Goal: Task Accomplishment & Management: Manage account settings

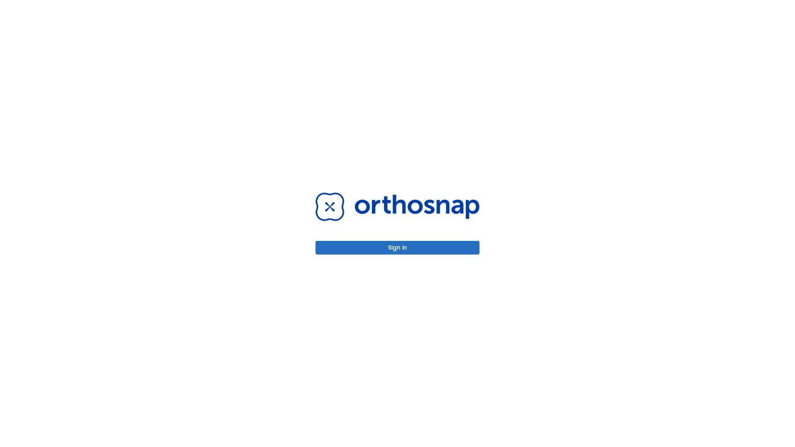
click at [397, 248] on button "Sign in" at bounding box center [397, 248] width 164 height 14
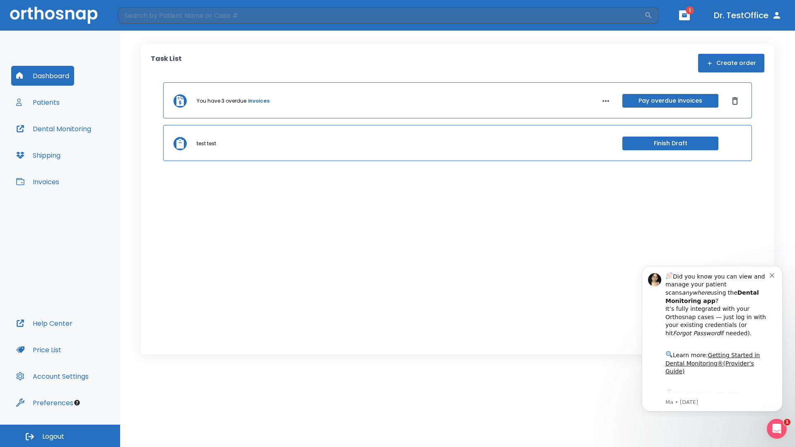
click at [60, 436] on span "Logout" at bounding box center [53, 436] width 22 height 9
